Goal: Task Accomplishment & Management: Manage account settings

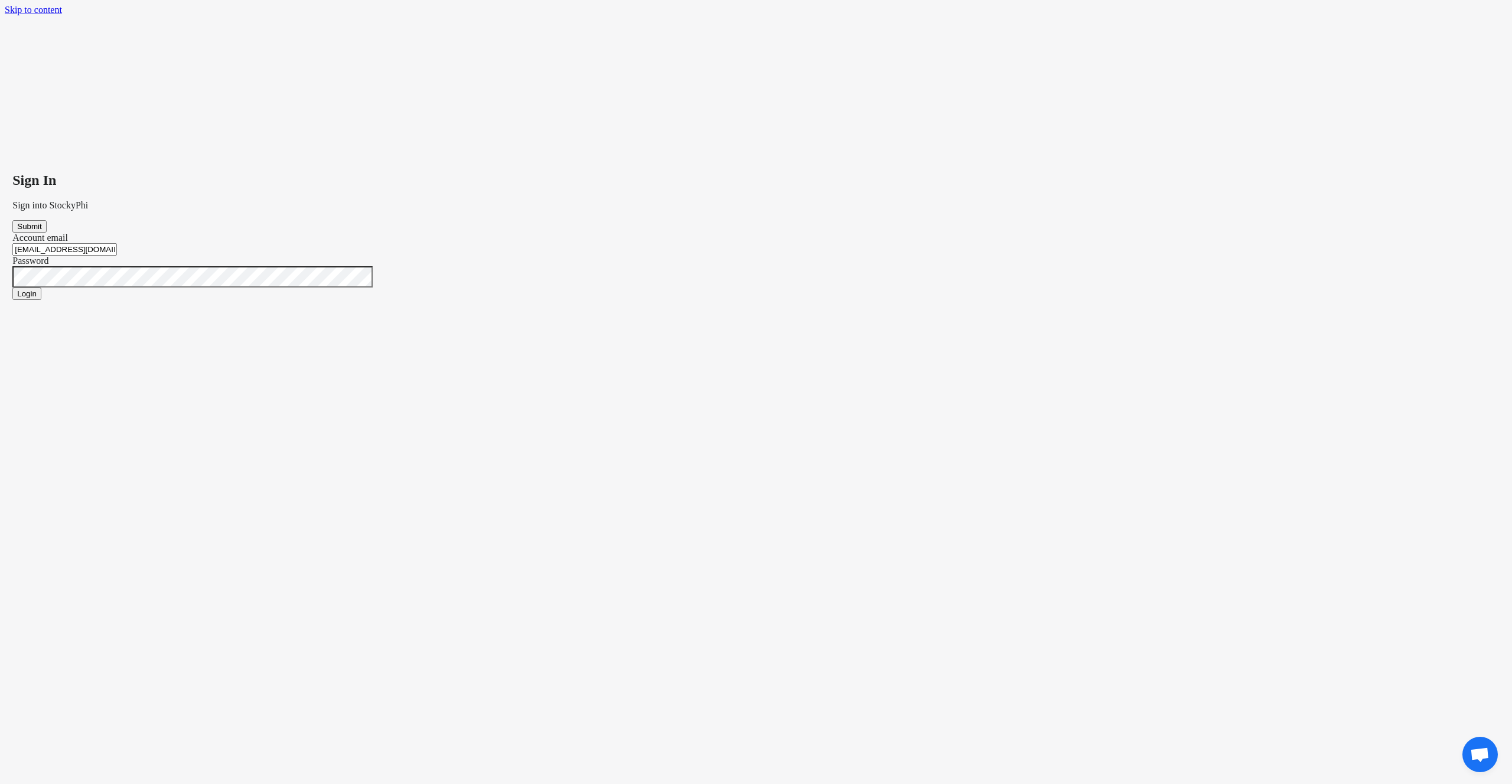
click at [12, 220] on button "Submit" at bounding box center [29, 226] width 33 height 12
click at [117, 243] on input "Account email" at bounding box center [65, 249] width 104 height 12
type input "[EMAIL_ADDRESS][DOMAIN_NAME]"
click at [37, 289] on span "Login" at bounding box center [27, 293] width 20 height 9
